Goal: Information Seeking & Learning: Stay updated

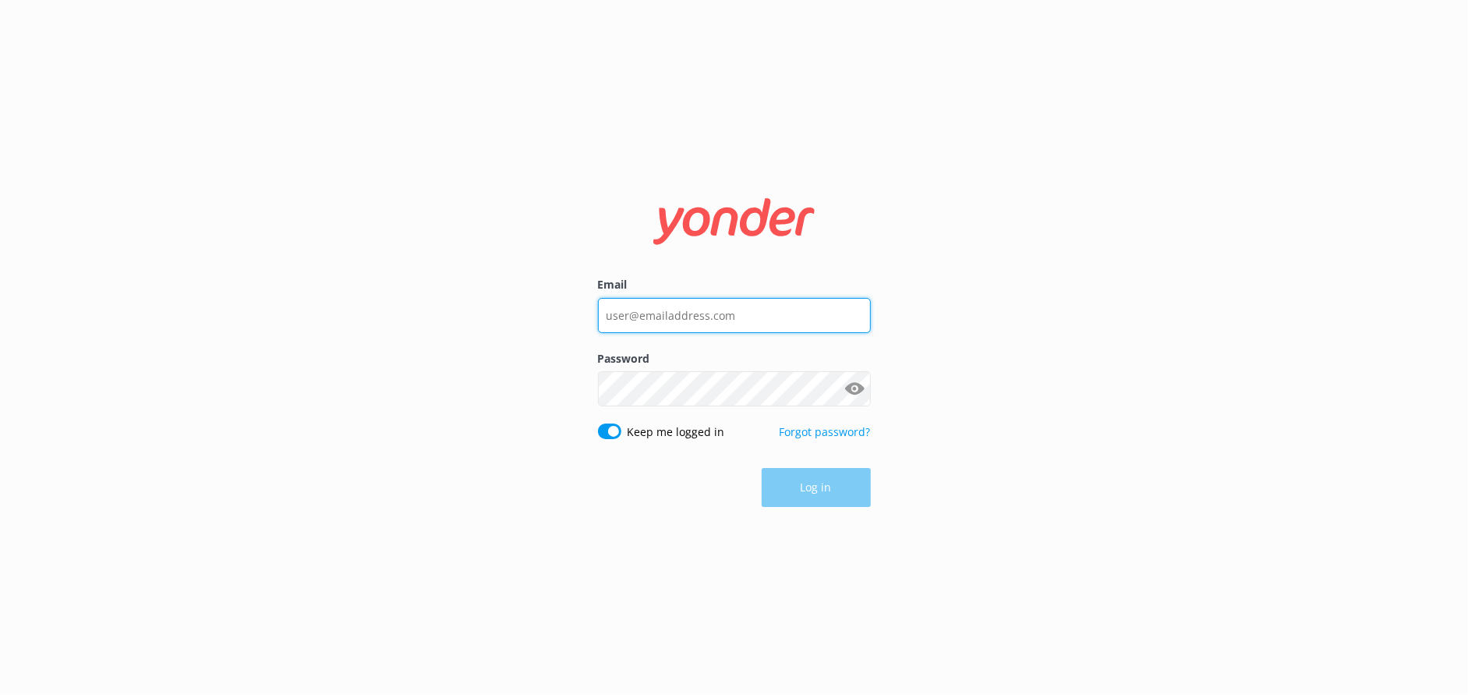
type input "[EMAIL_ADDRESS][DOMAIN_NAME]"
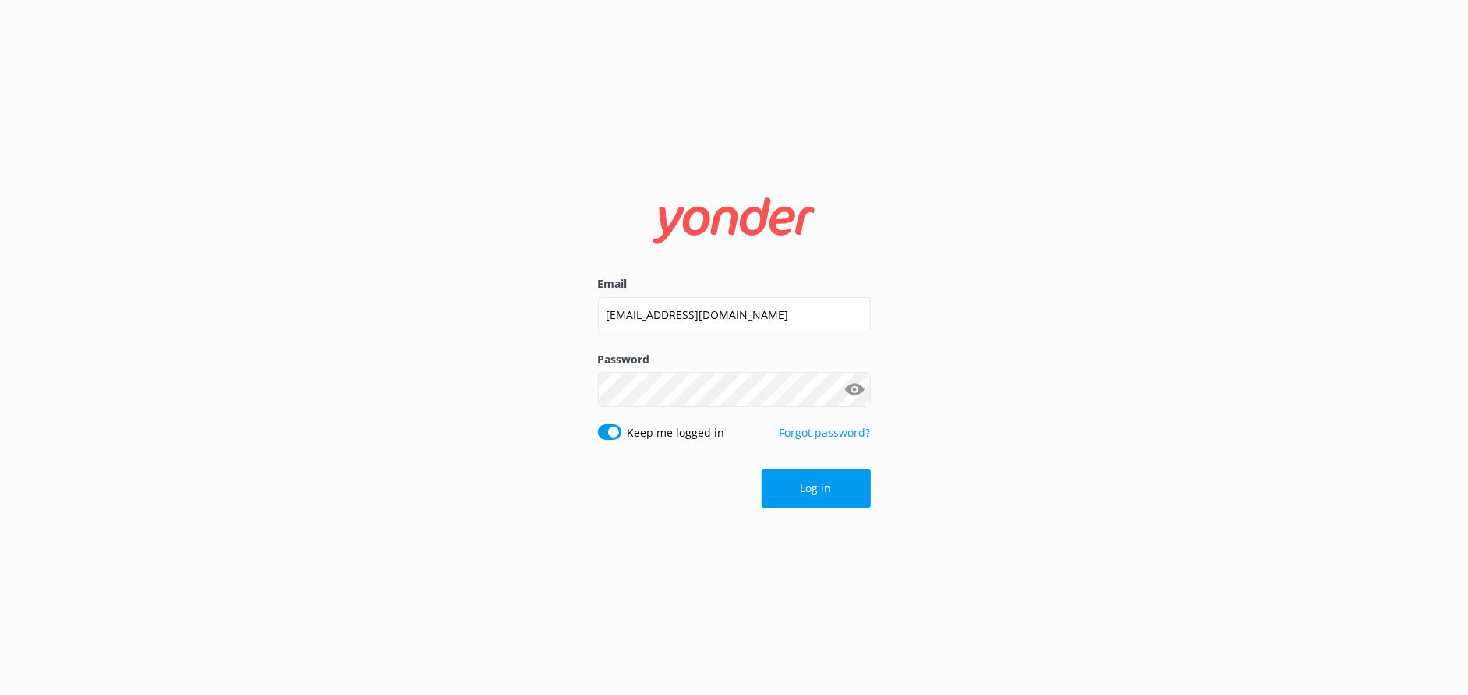
click at [819, 486] on div "Log in" at bounding box center [734, 488] width 273 height 39
click at [811, 495] on button "Log in" at bounding box center [816, 488] width 109 height 39
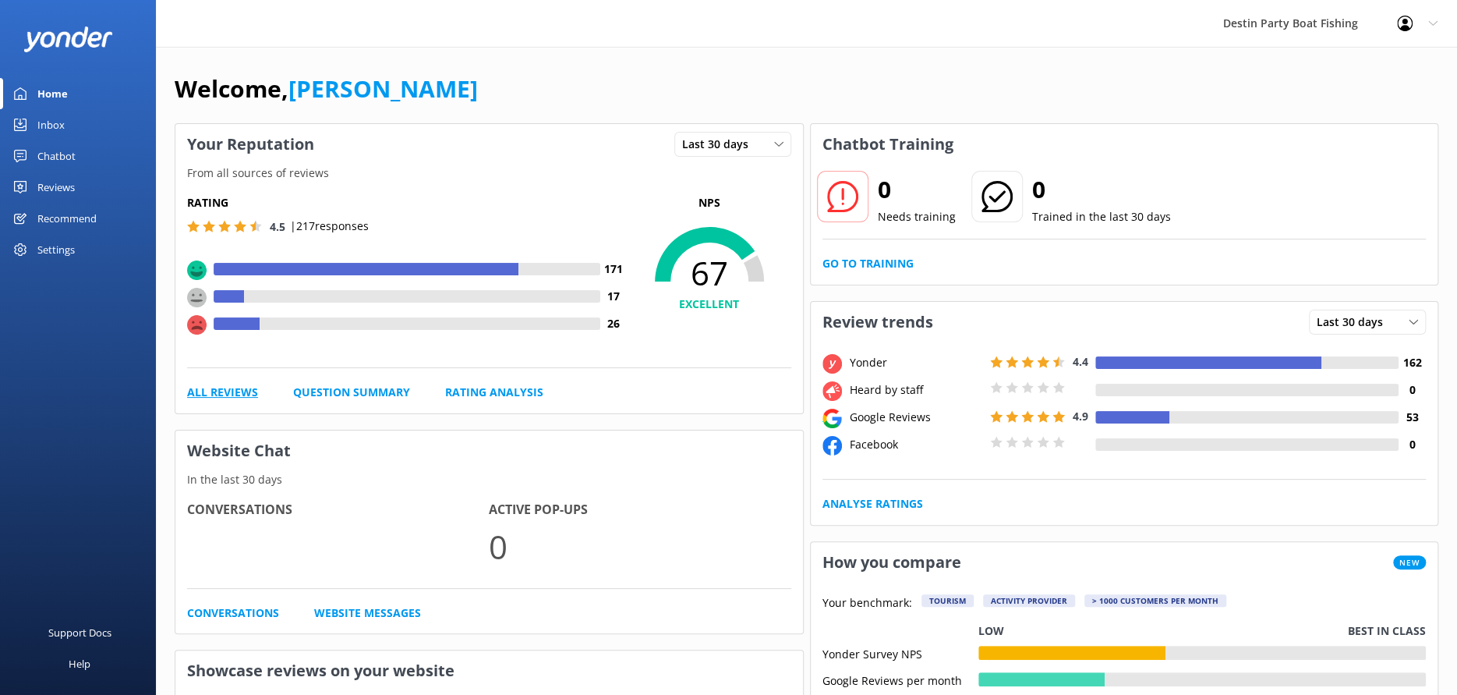
click at [215, 391] on link "All Reviews" at bounding box center [222, 392] width 71 height 17
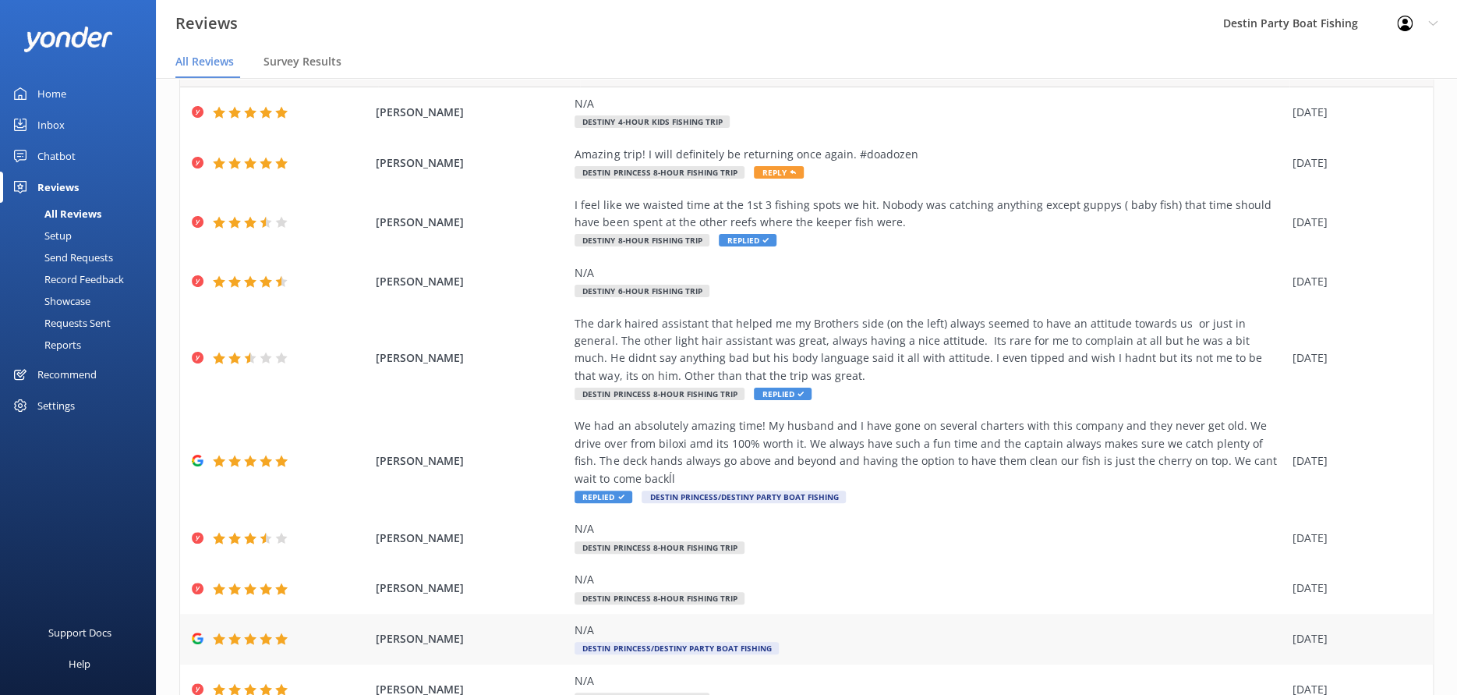
scroll to position [139, 0]
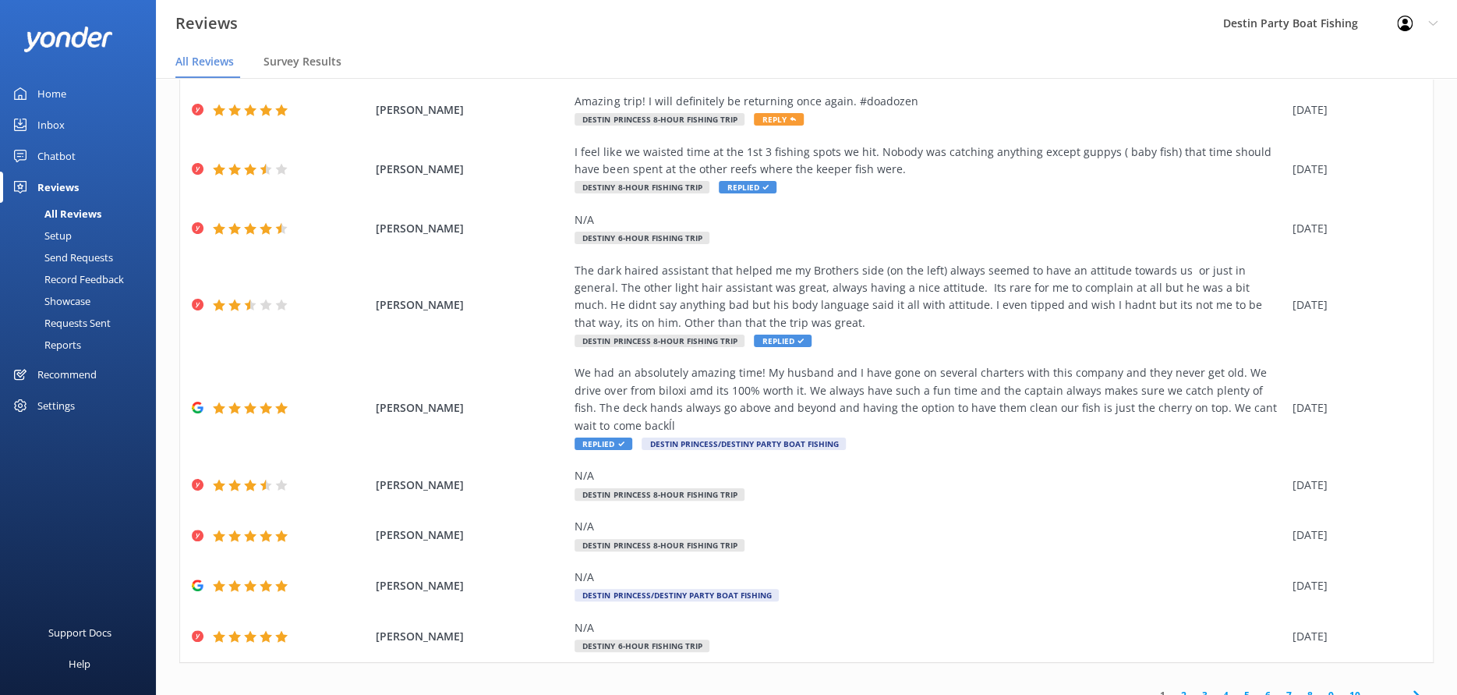
click at [1173, 688] on link "2" at bounding box center [1183, 695] width 21 height 15
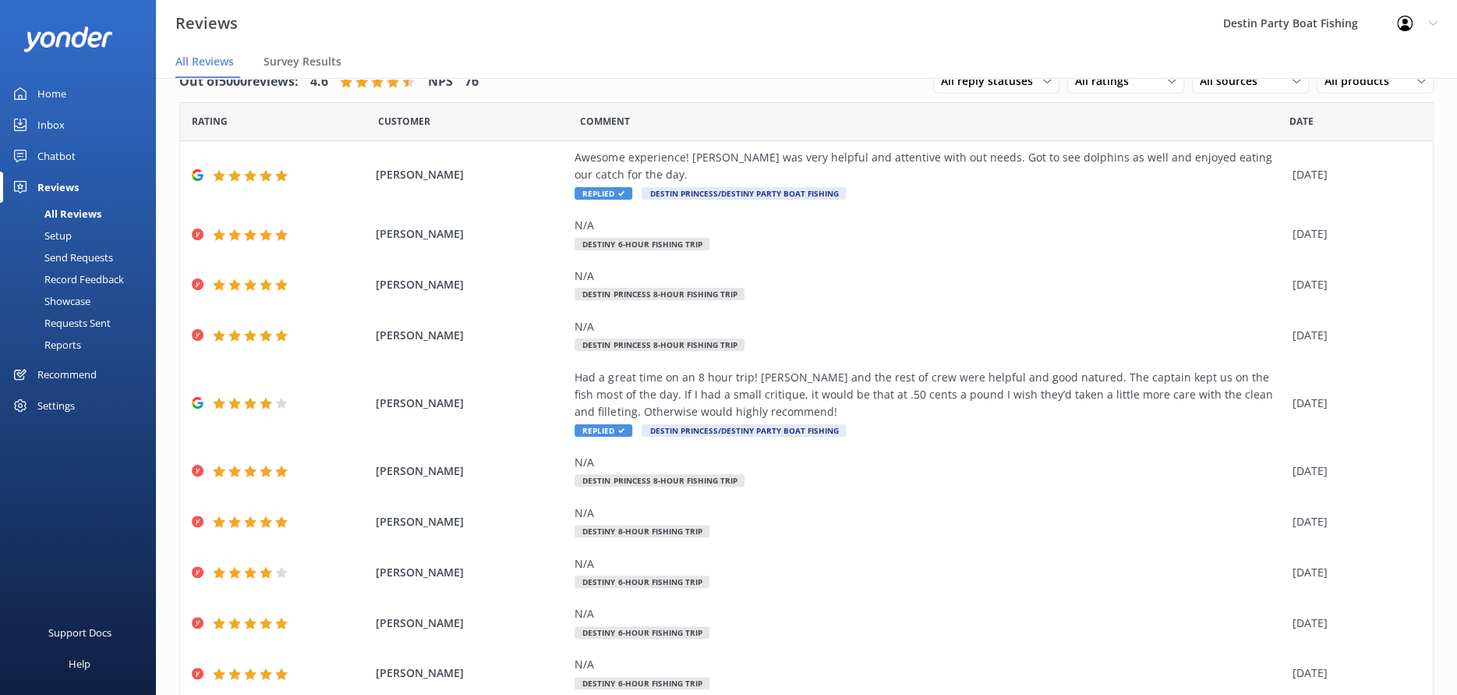
scroll to position [87, 0]
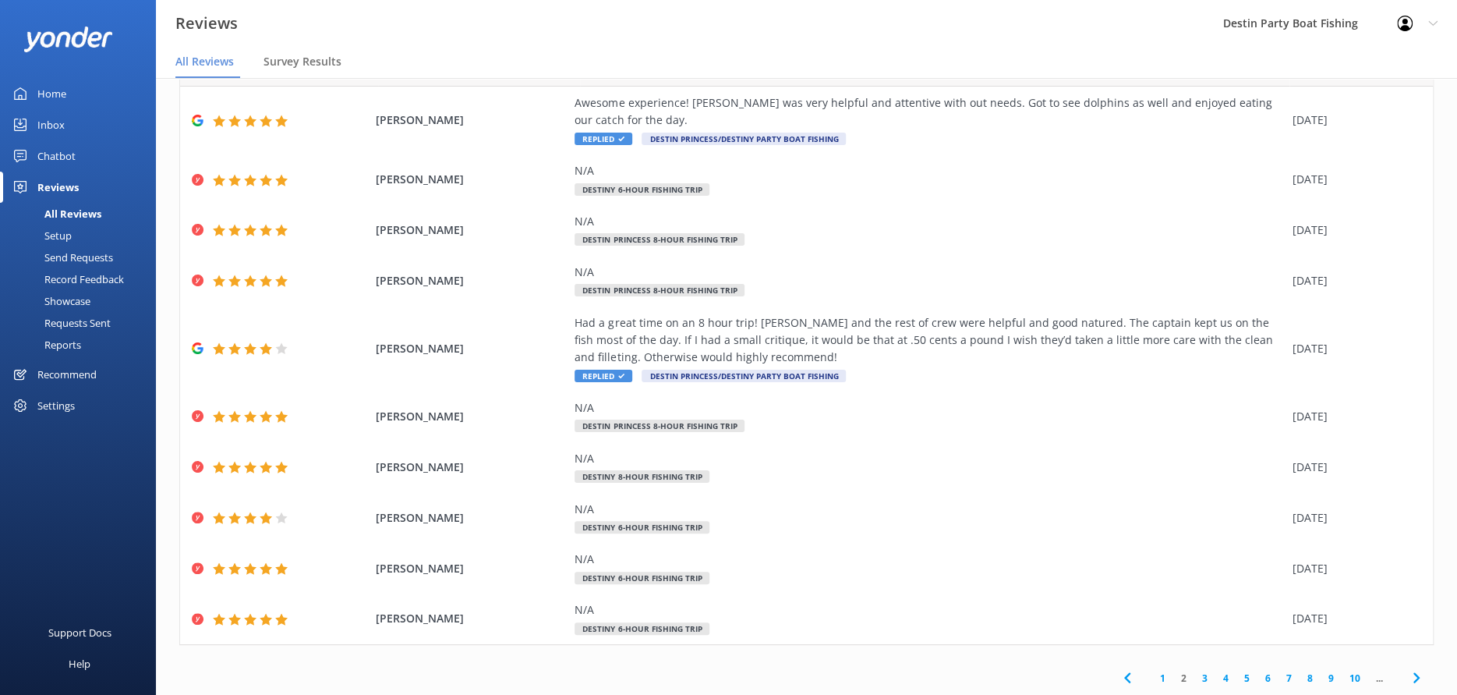
click at [1194, 675] on link "3" at bounding box center [1204, 677] width 21 height 15
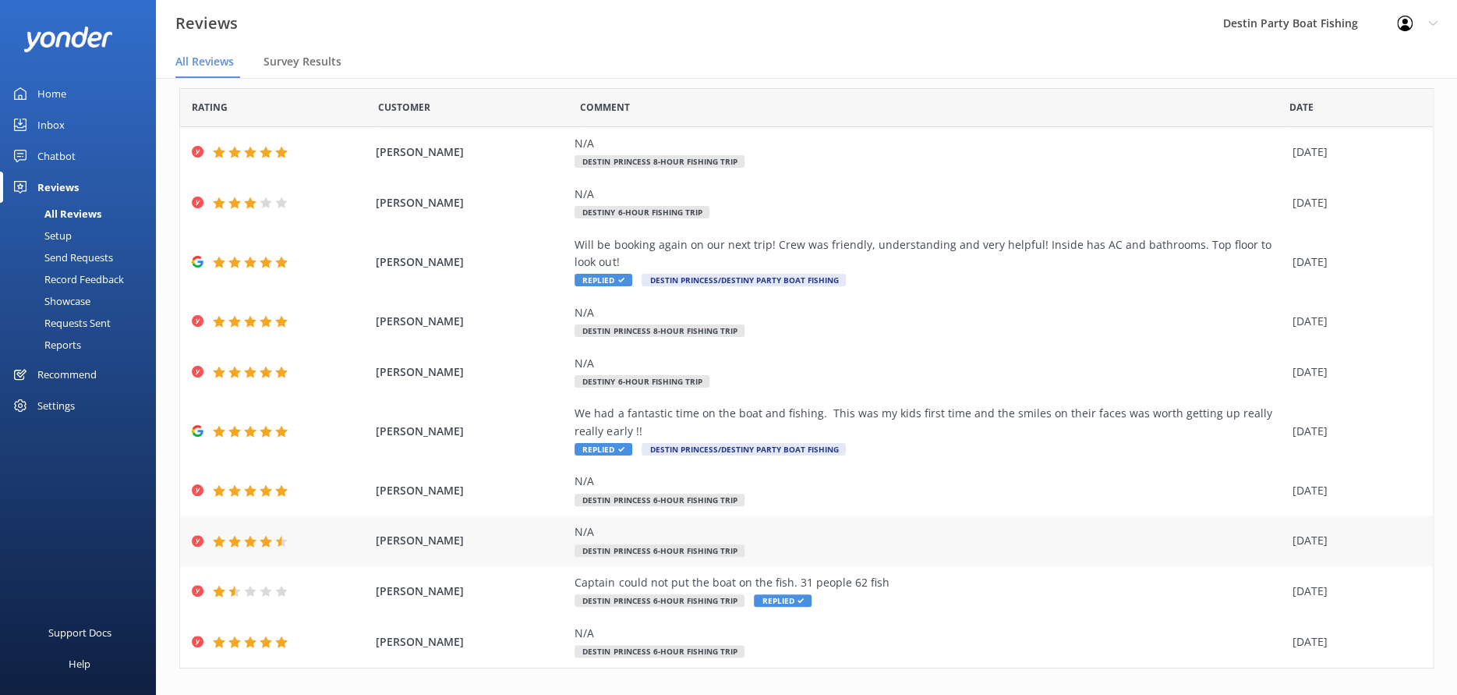
scroll to position [69, 0]
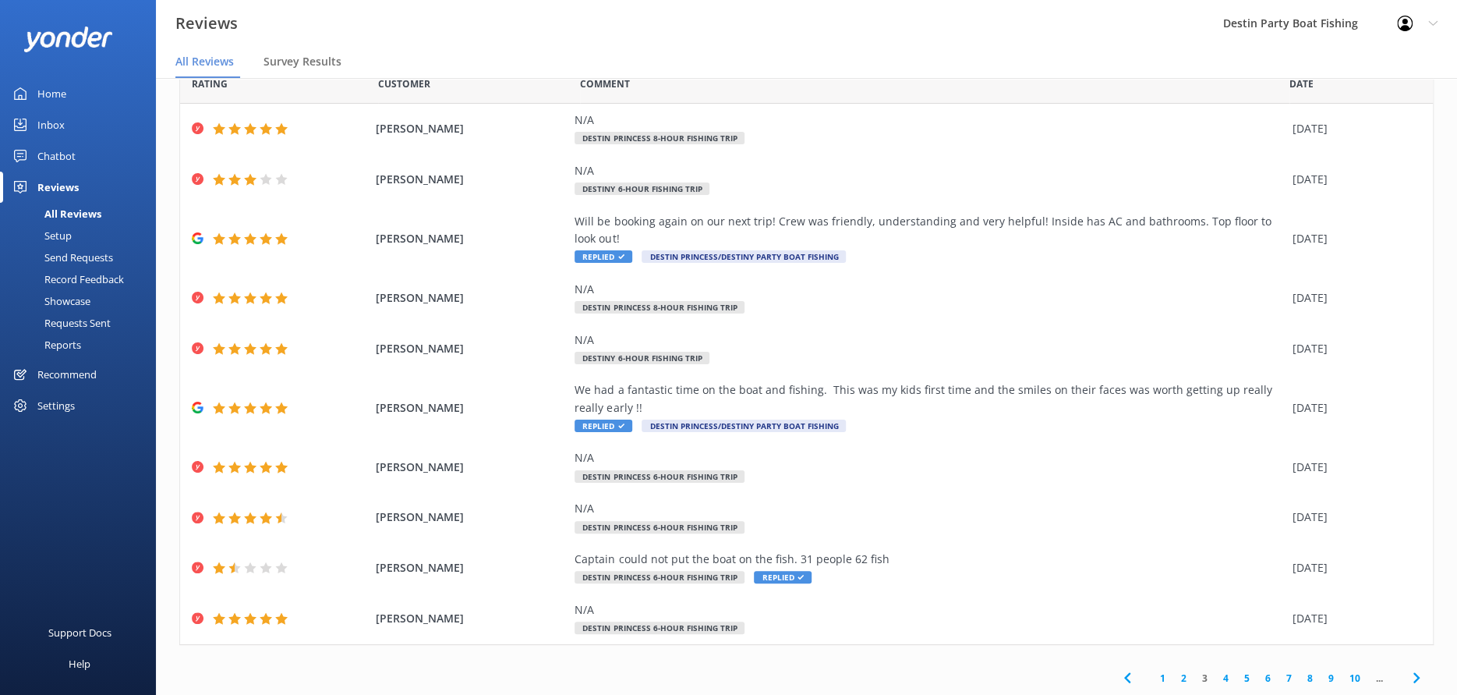
click at [1217, 678] on link "4" at bounding box center [1225, 677] width 21 height 15
